Goal: Check status

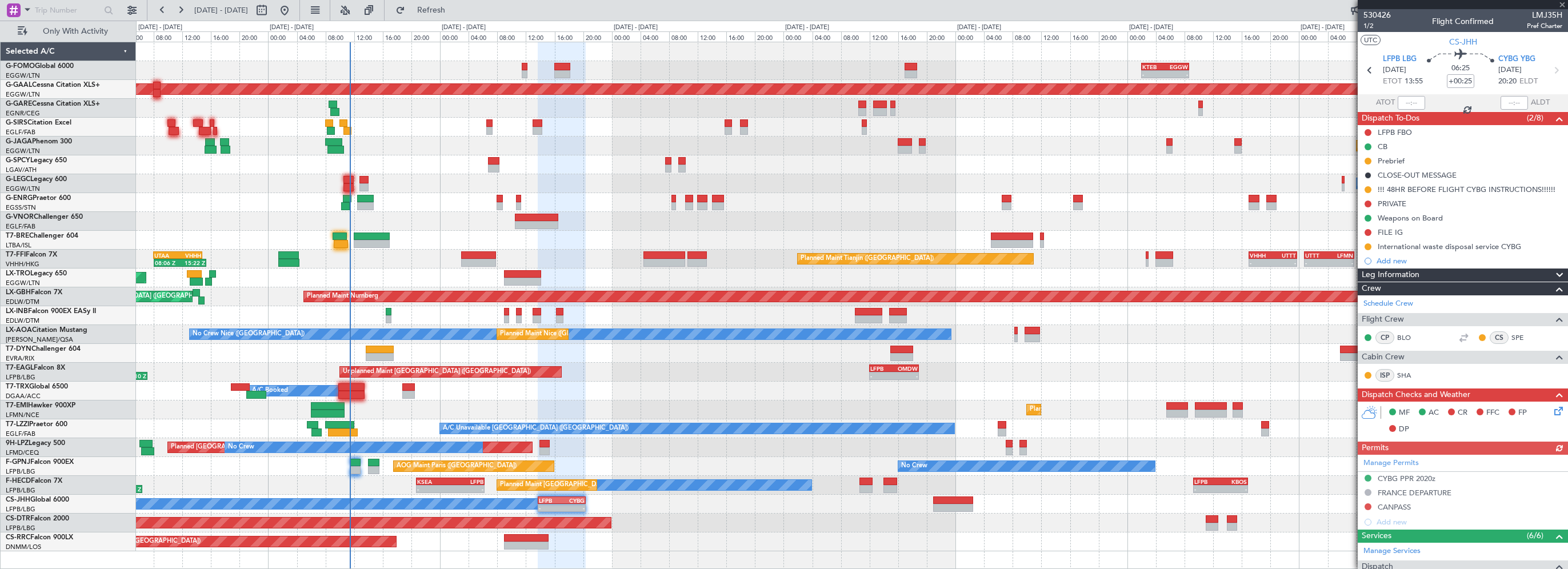
click at [343, 235] on div at bounding box center [339, 236] width 14 height 8
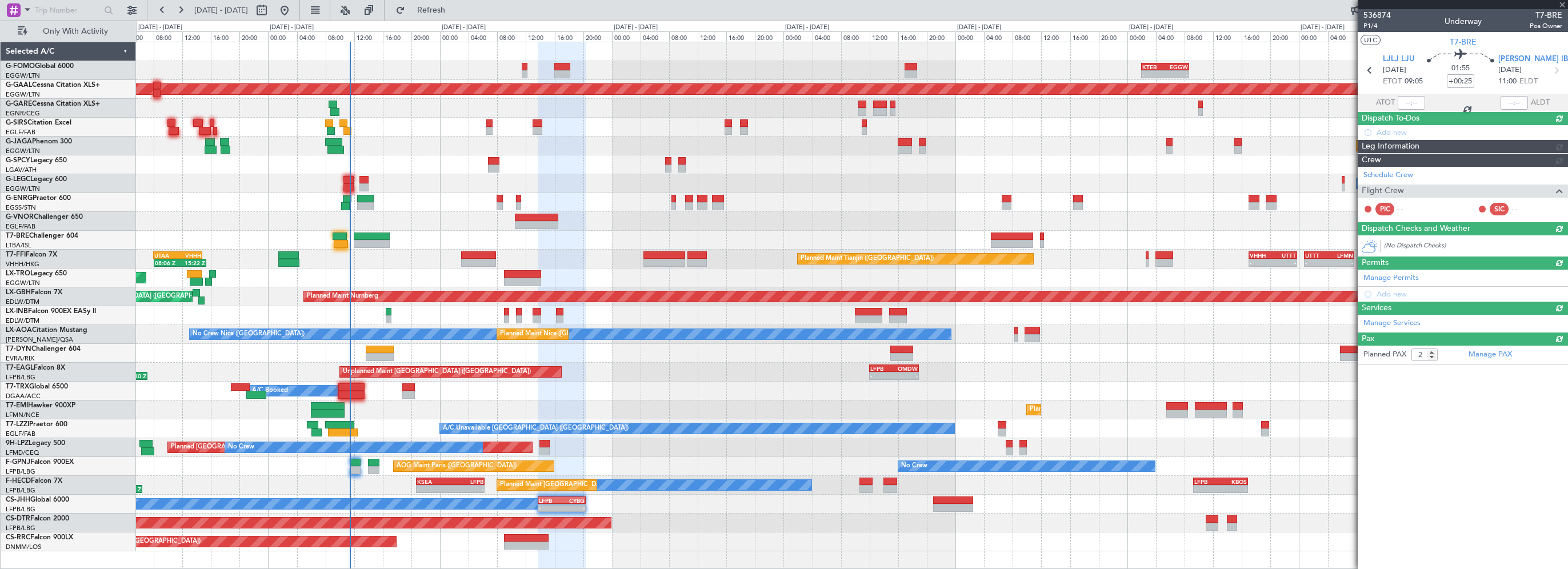
type input "09:14"
type input "0"
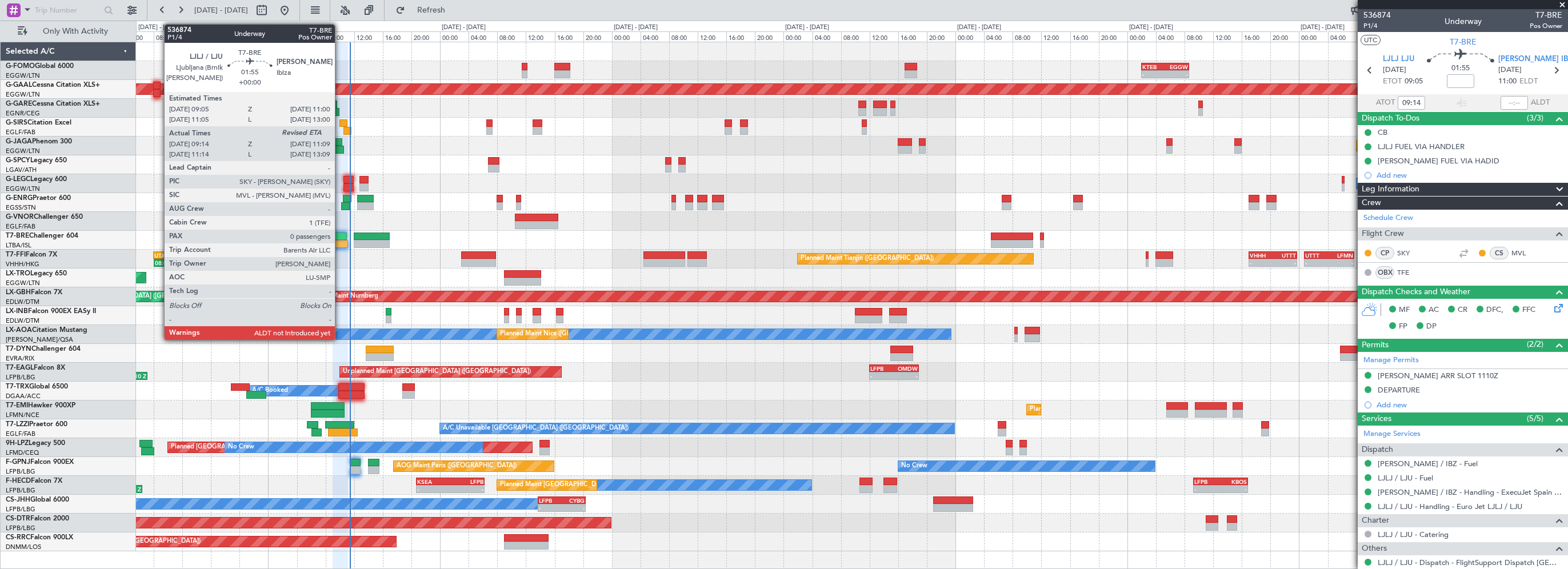
click at [340, 235] on div at bounding box center [339, 236] width 14 height 8
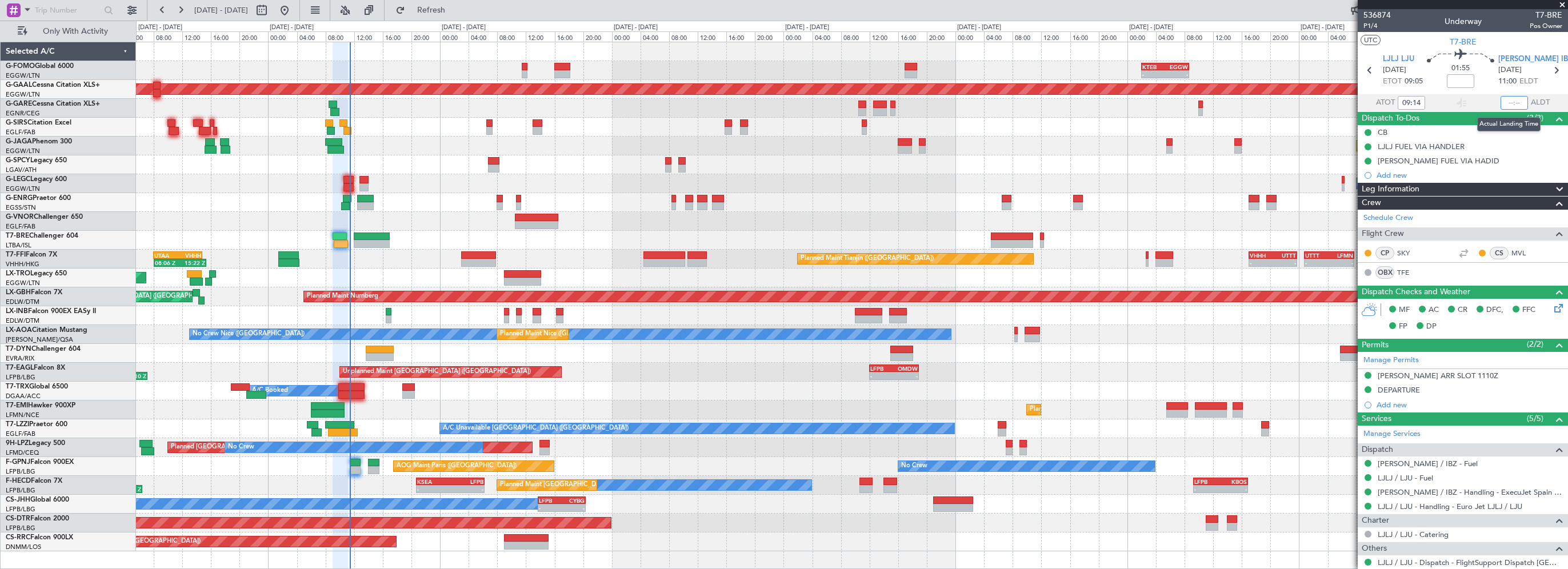
click at [1513, 103] on input "text" at bounding box center [1514, 103] width 27 height 14
type input "11:09"
click at [455, 7] on span "Refresh" at bounding box center [431, 10] width 48 height 8
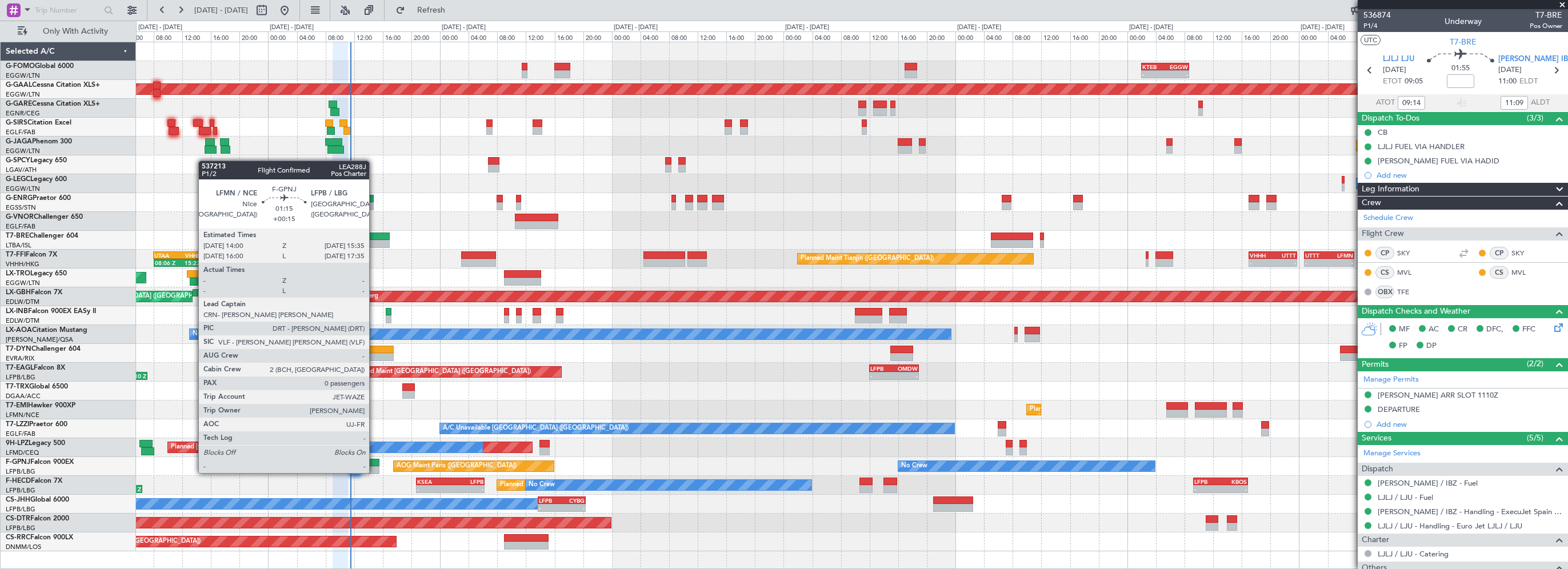
click at [374, 462] on div at bounding box center [374, 463] width 12 height 8
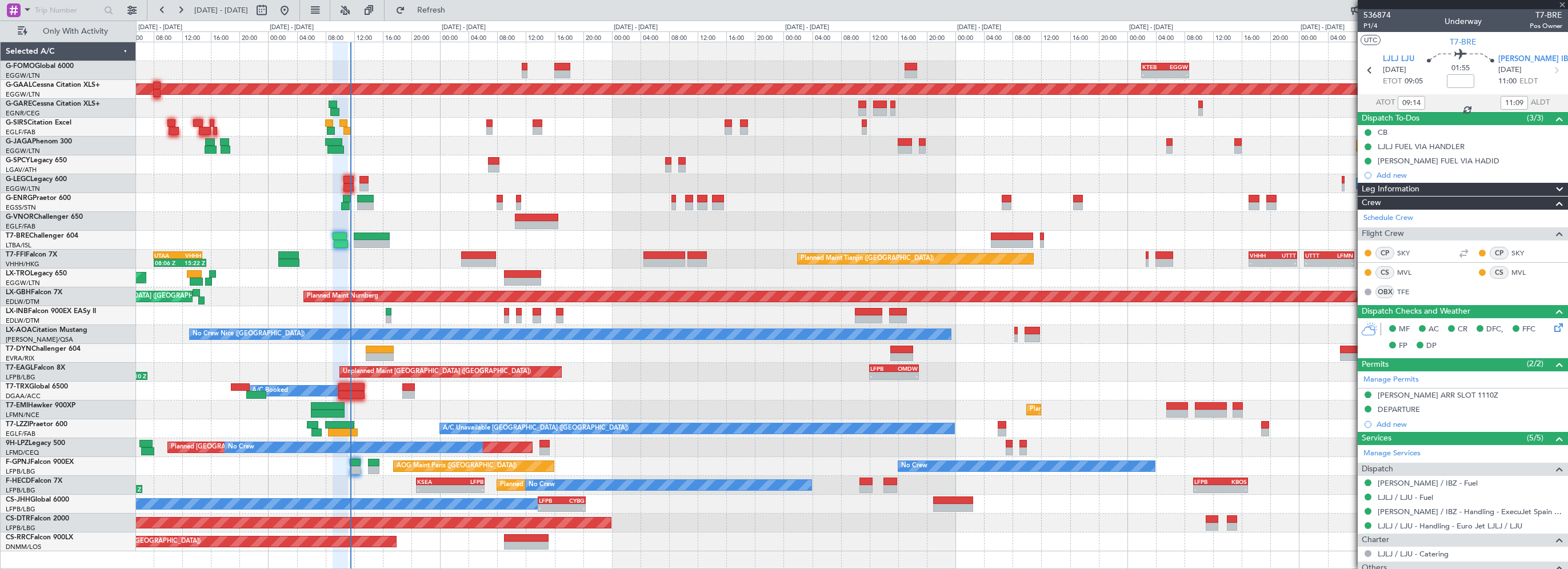
type input "+00:15"
